Goal: Task Accomplishment & Management: Use online tool/utility

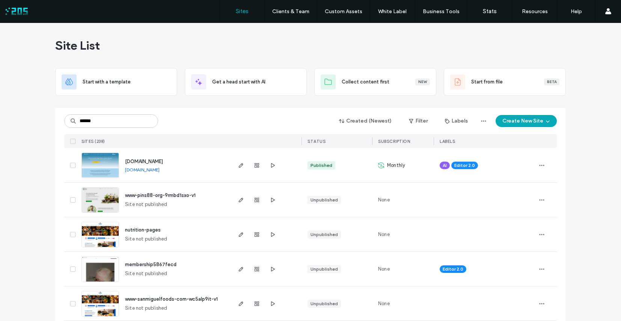
type input "******"
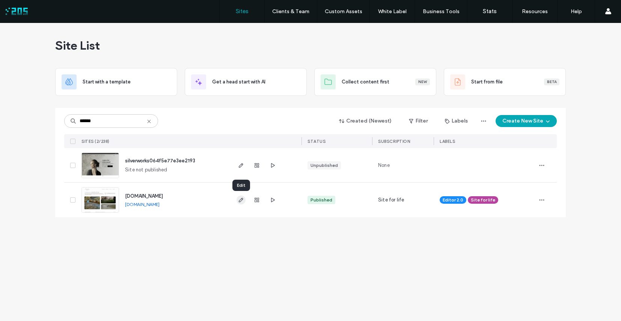
click at [242, 199] on use "button" at bounding box center [241, 200] width 5 height 5
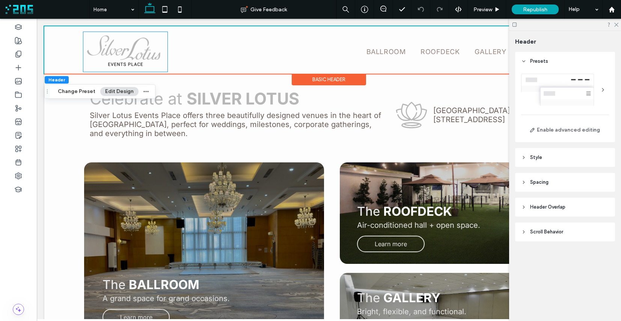
click at [113, 56] on img at bounding box center [125, 52] width 84 height 40
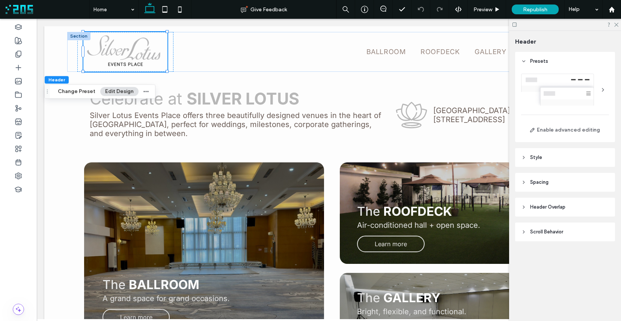
click at [113, 56] on img at bounding box center [125, 52] width 84 height 40
